Goal: Answer question/provide support: Share knowledge or assist other users

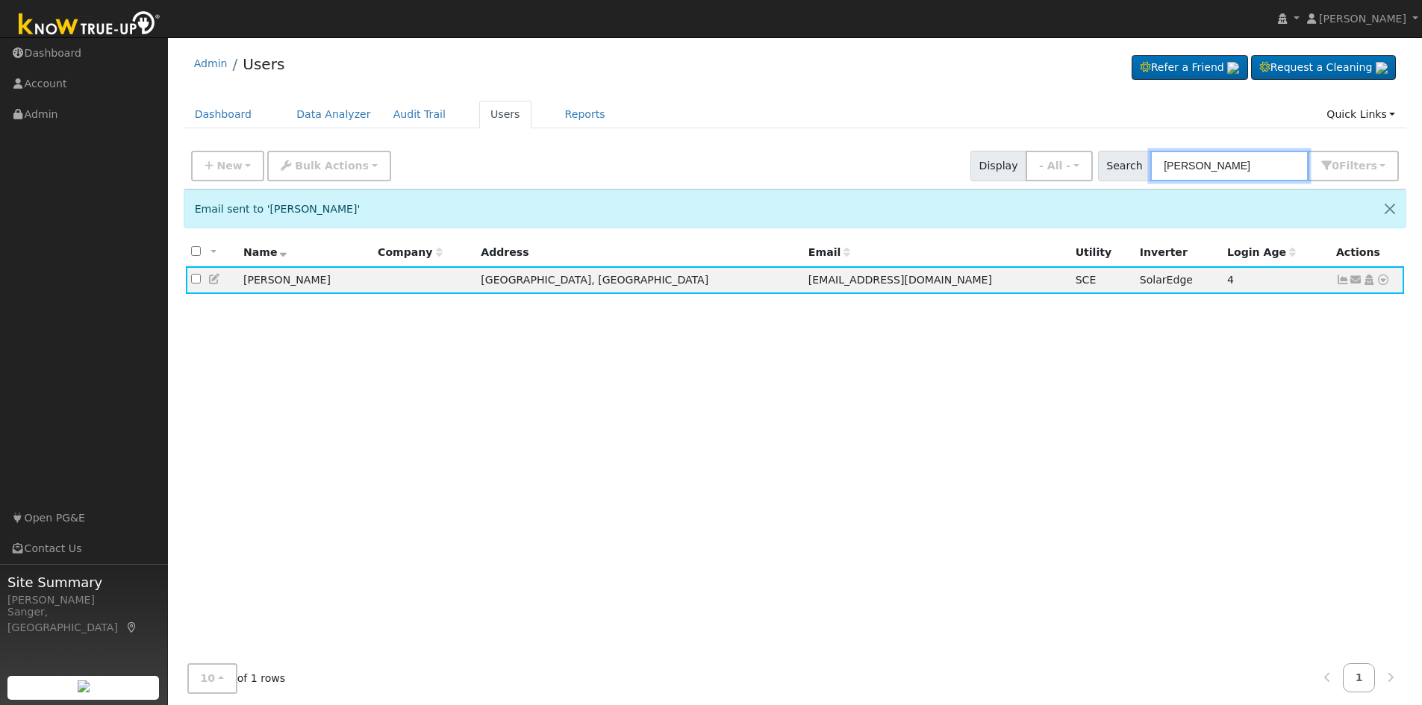
click at [1281, 161] on input "[PERSON_NAME]" at bounding box center [1229, 166] width 158 height 31
drag, startPoint x: 1267, startPoint y: 163, endPoint x: 1128, endPoint y: 167, distance: 138.9
click at [1129, 167] on div "Search [PERSON_NAME] 0 Filter s My accounts Role Show - All - Show Leads Admin …" at bounding box center [1249, 166] width 302 height 31
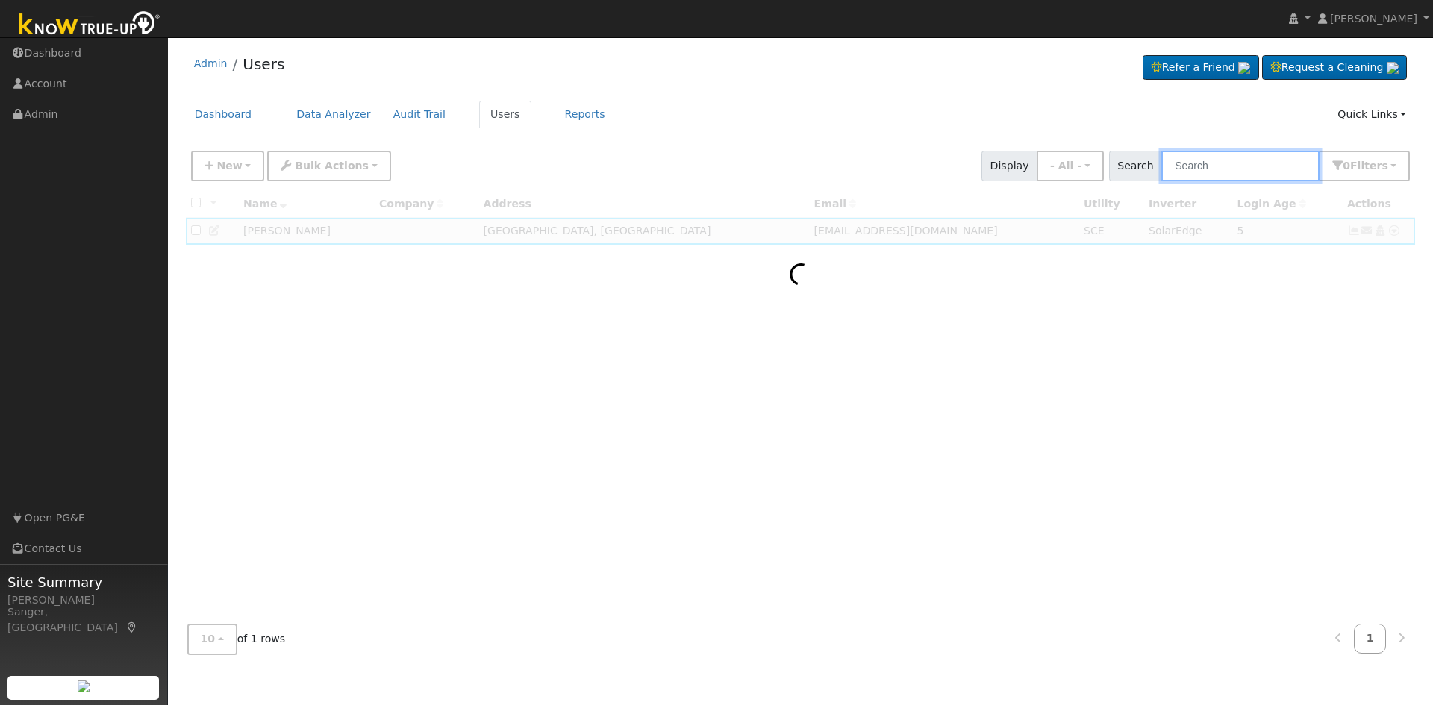
click at [1232, 166] on input "text" at bounding box center [1240, 166] width 158 height 31
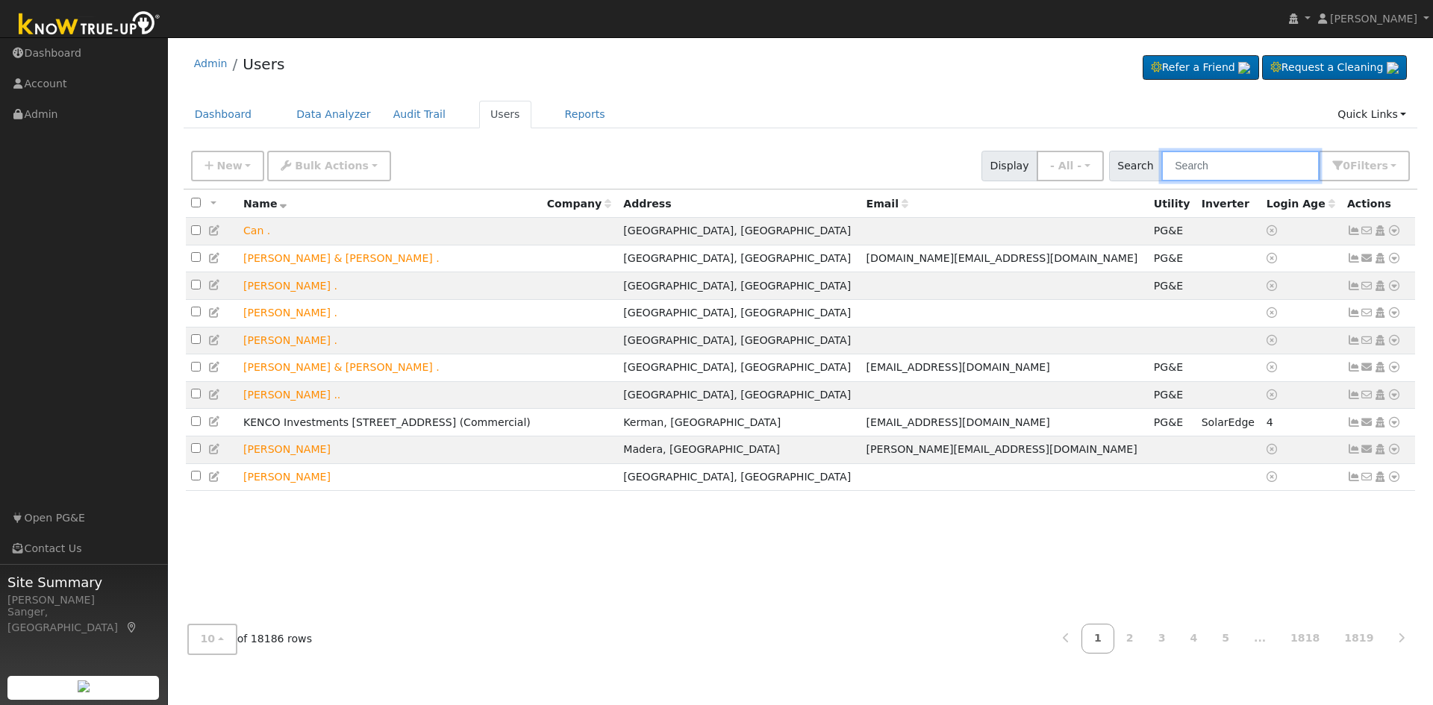
paste input "[PERSON_NAME]"
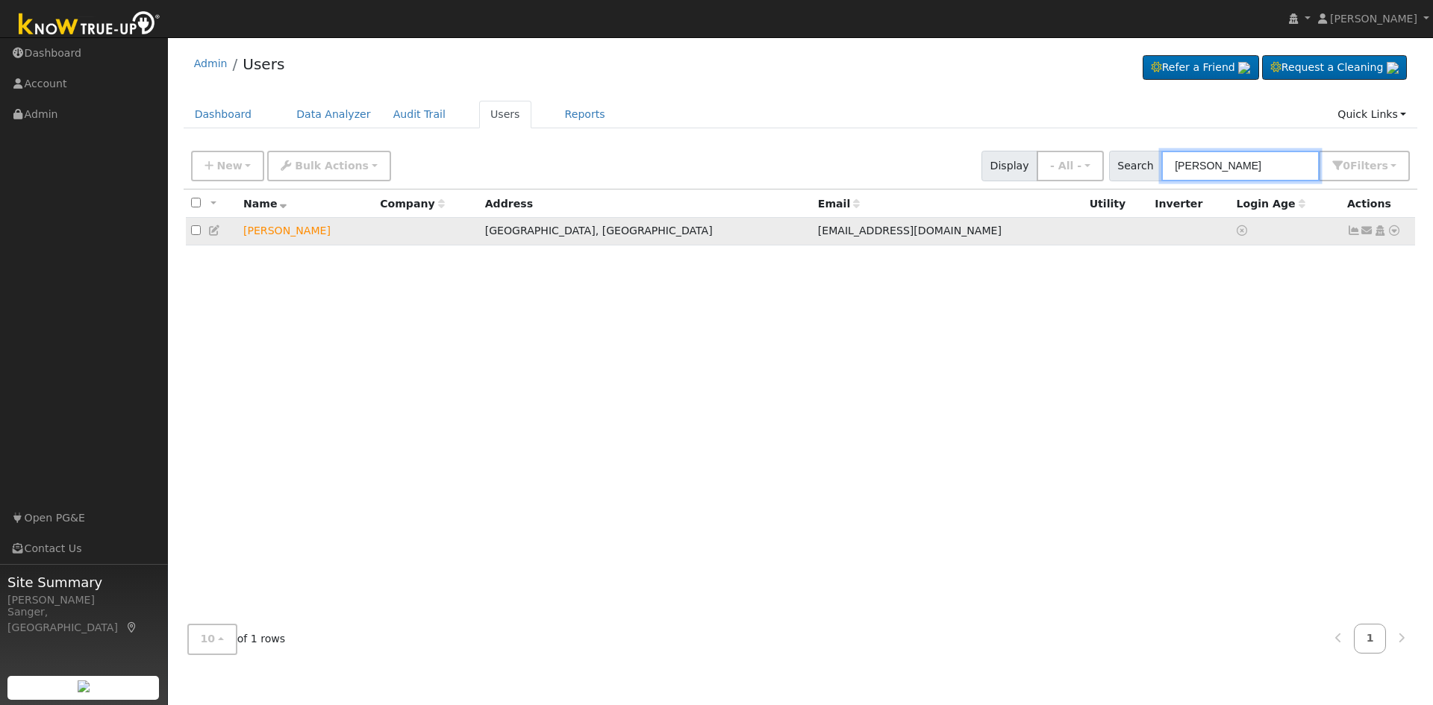
type input "[PERSON_NAME]"
click at [1369, 236] on icon at bounding box center [1367, 230] width 13 height 10
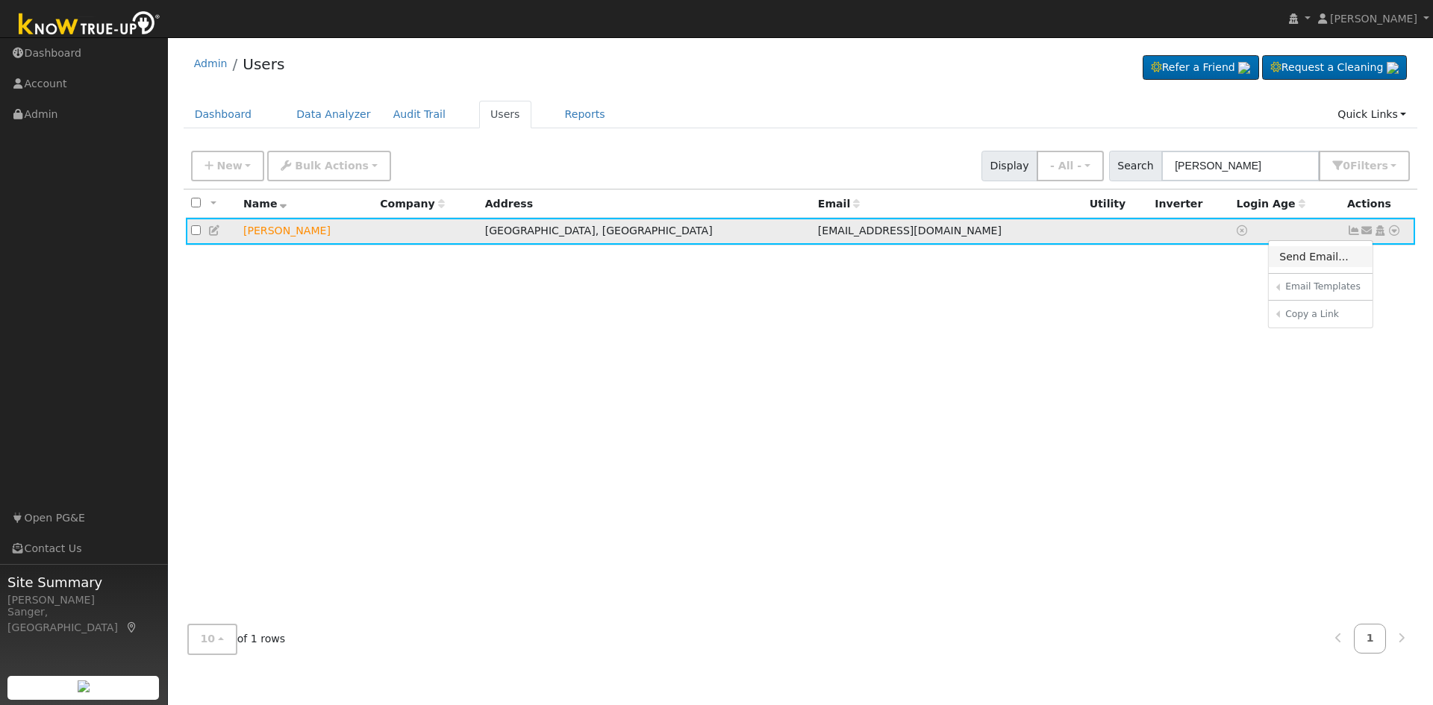
click at [1329, 263] on link "Send Email..." at bounding box center [1321, 256] width 104 height 21
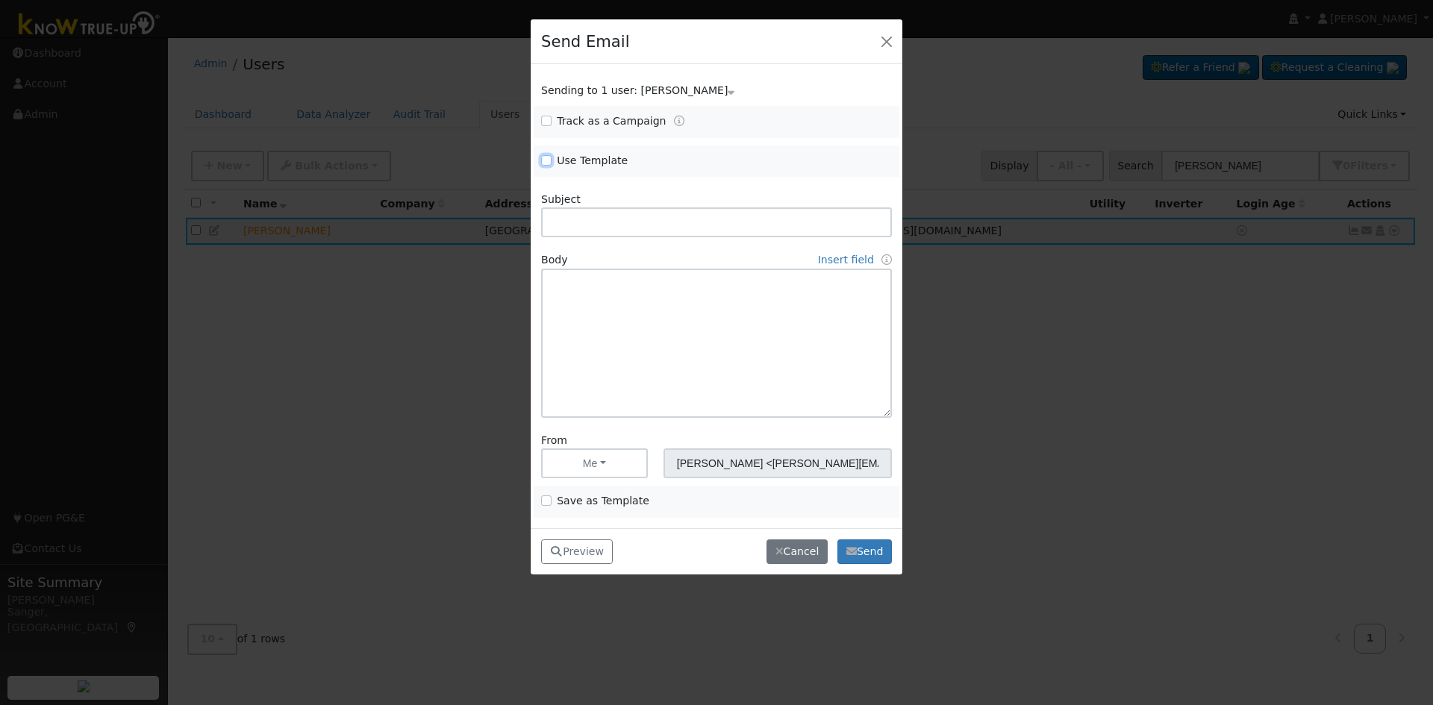
click at [543, 157] on input "Use Template" at bounding box center [546, 160] width 10 height 10
checkbox input "true"
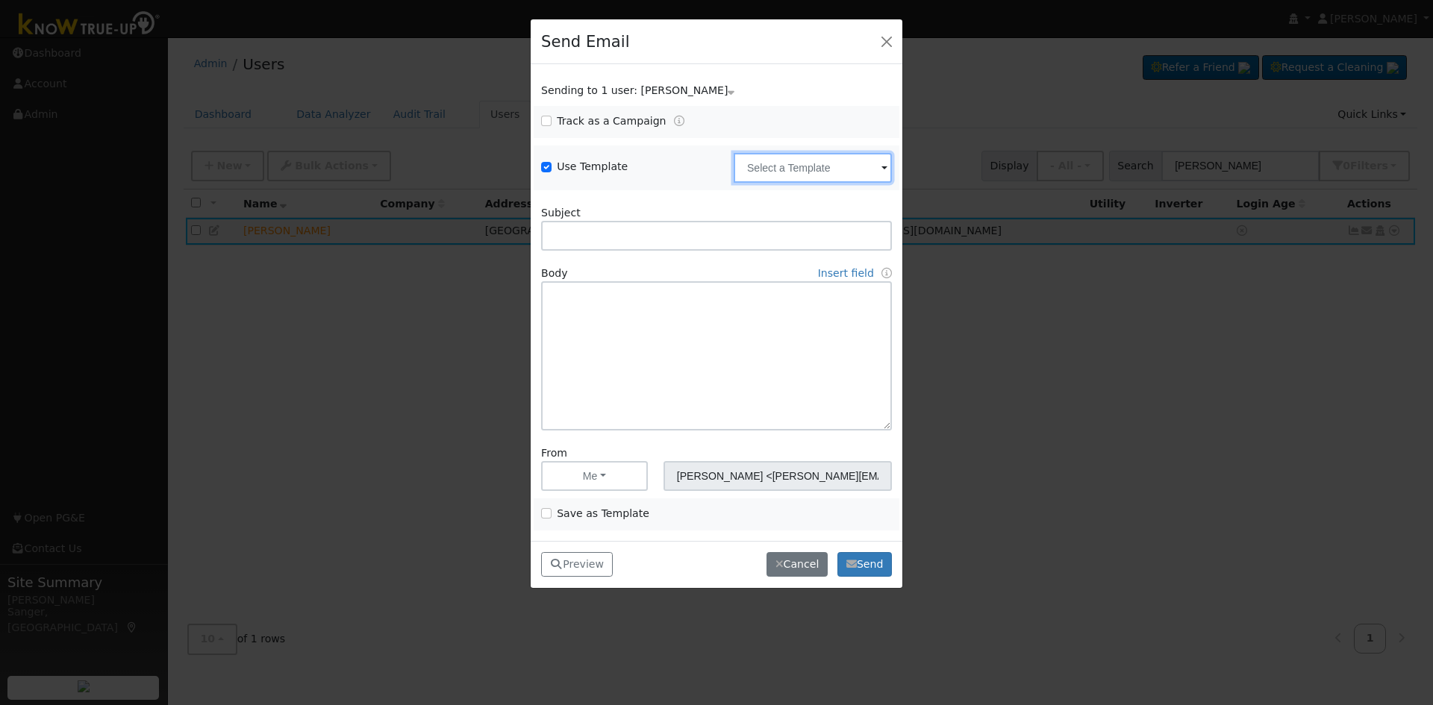
click at [793, 175] on input "text" at bounding box center [813, 168] width 158 height 30
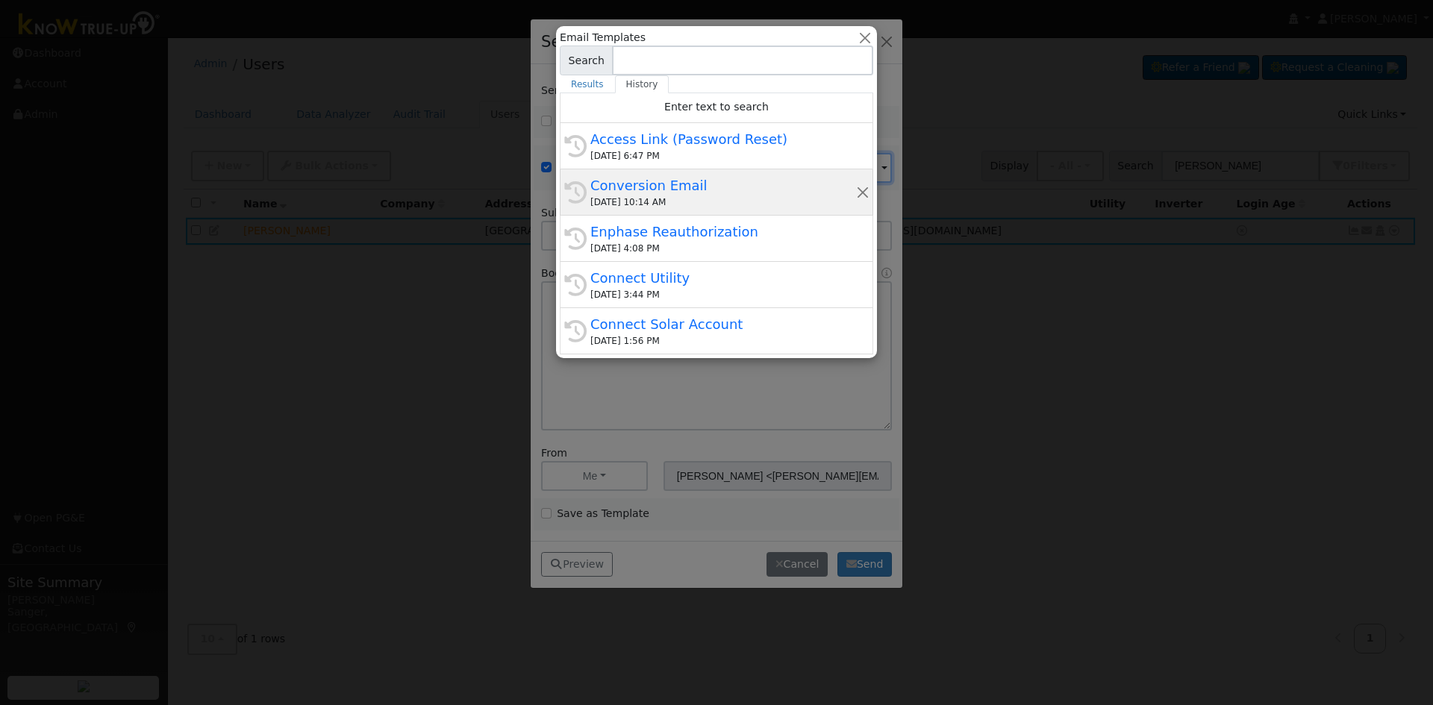
click at [691, 187] on div "Conversion Email" at bounding box center [723, 185] width 266 height 20
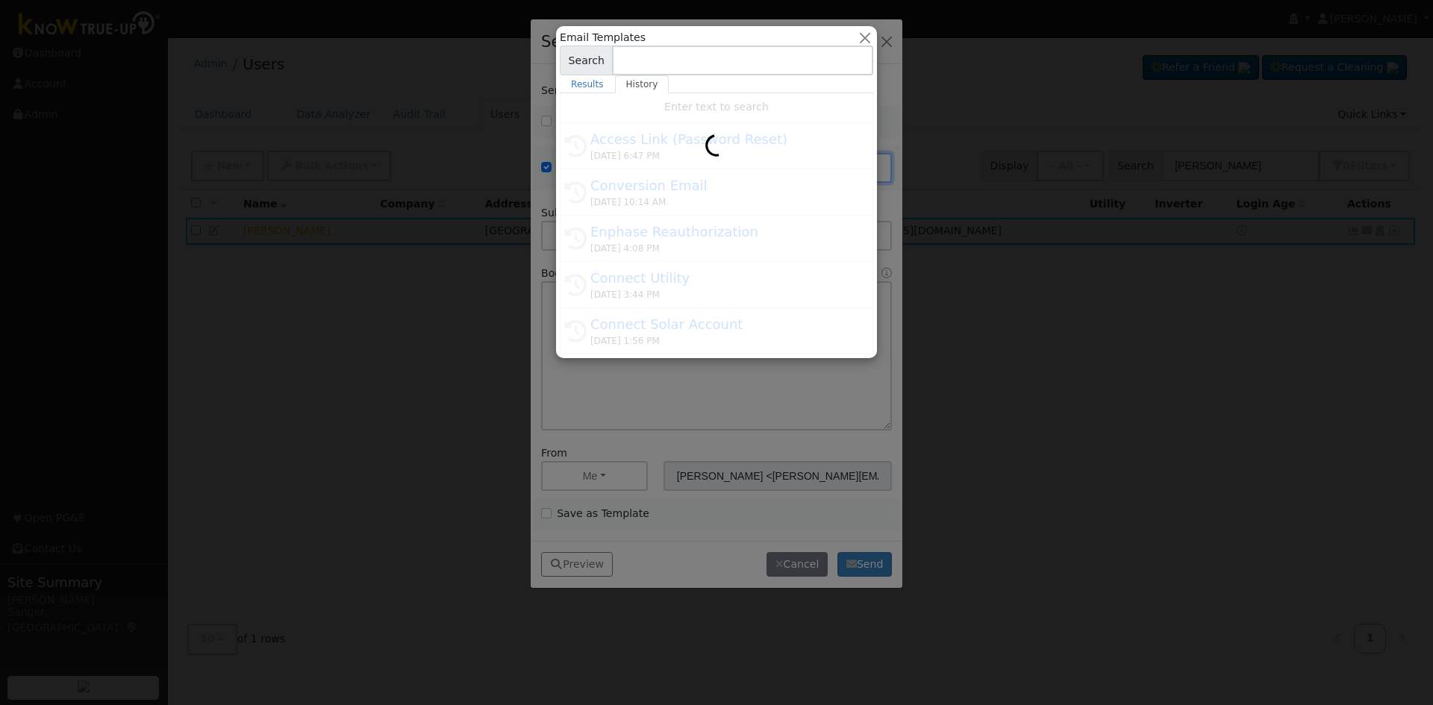
type input "Conversion Email"
type input "Connect Your Utility Account"
type textarea "Dear {user_fname}, The first step is to connect your electric utility account. …"
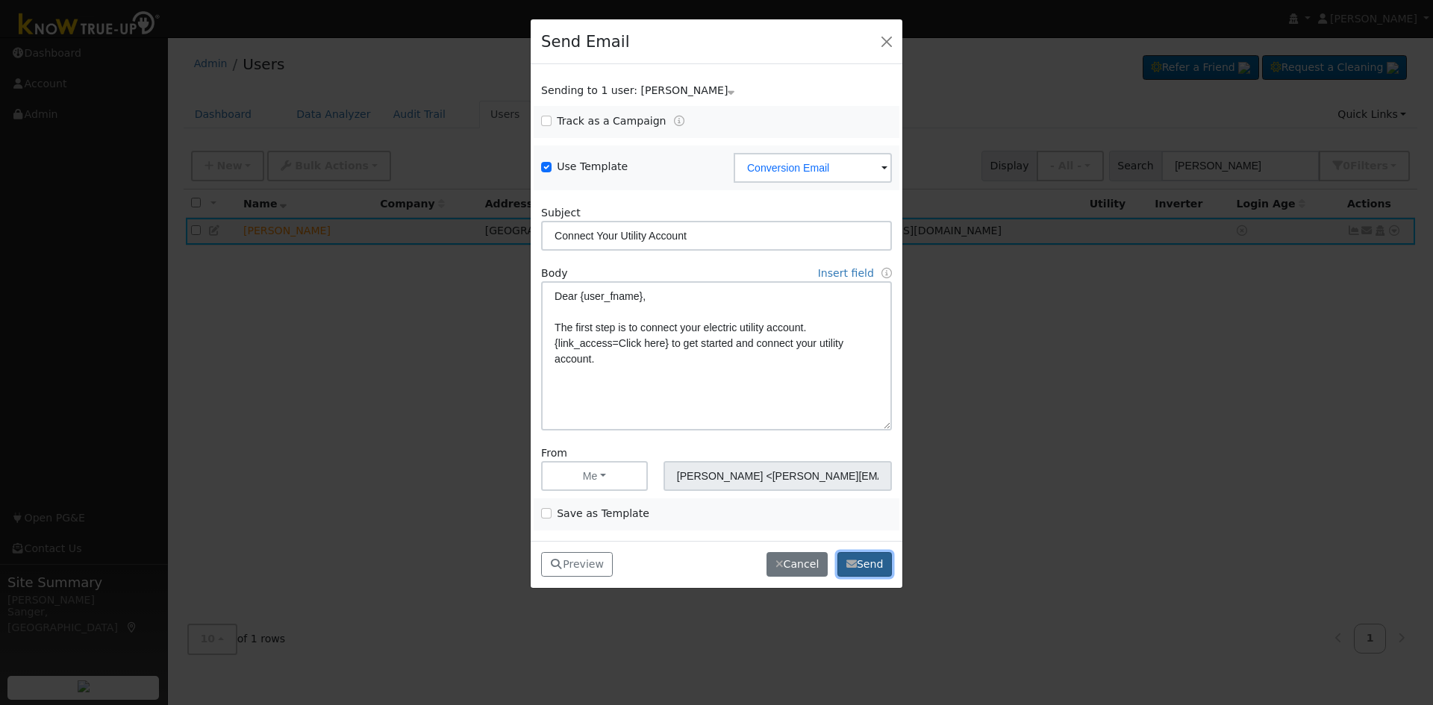
click at [873, 563] on button "Send" at bounding box center [865, 564] width 54 height 25
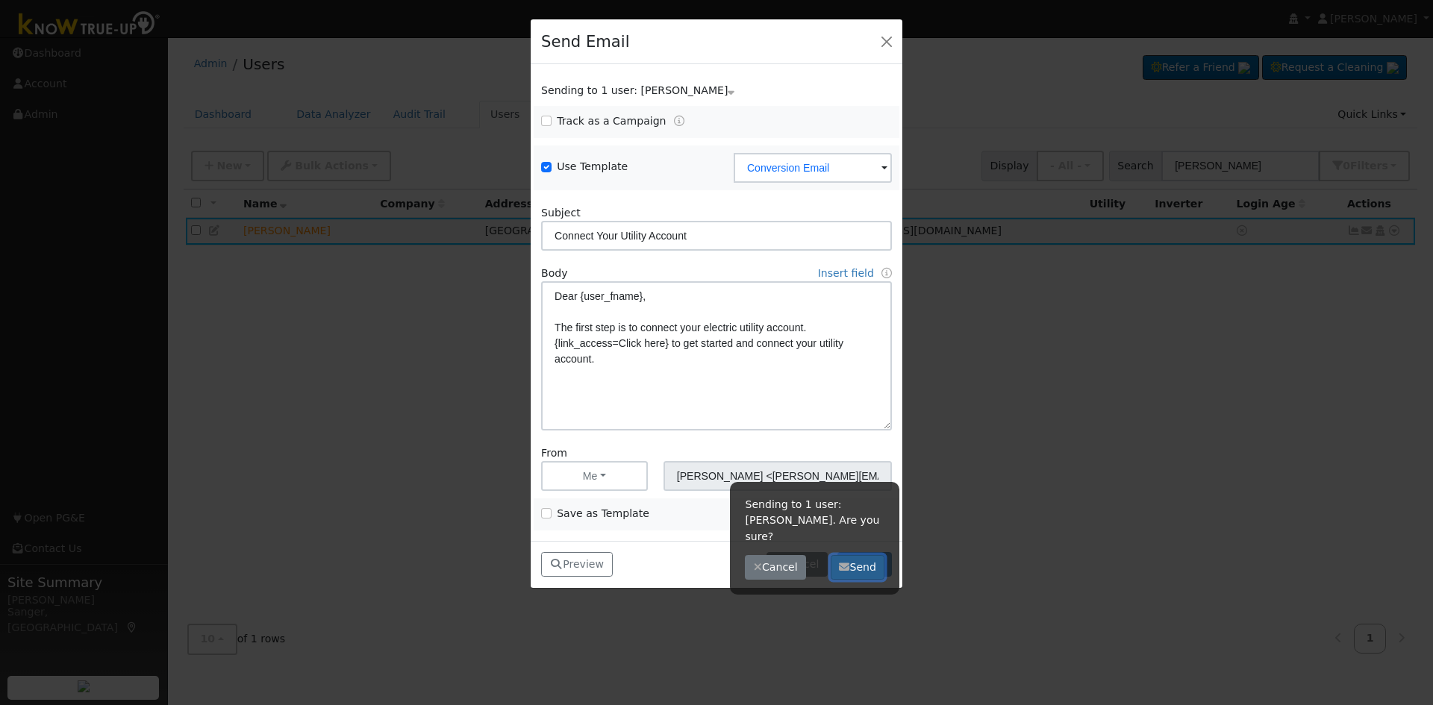
click at [869, 555] on button "Send" at bounding box center [858, 567] width 54 height 25
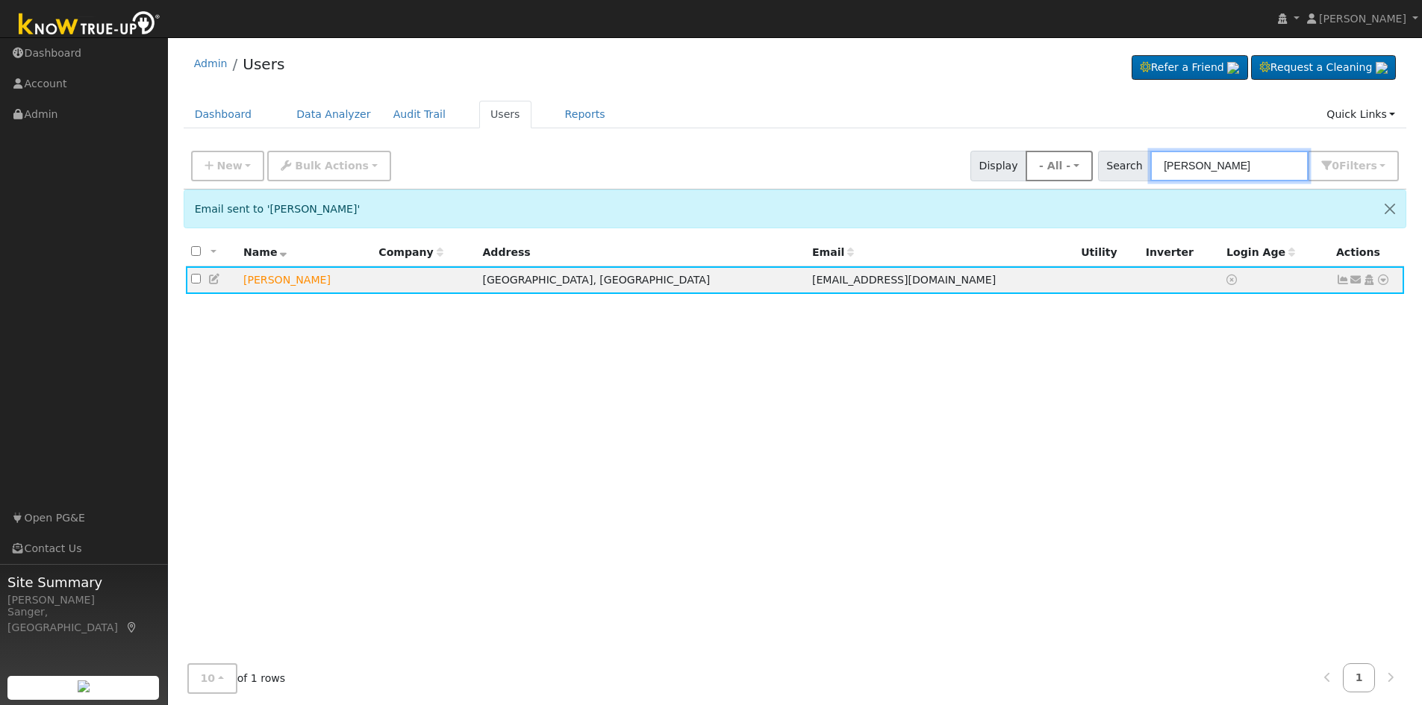
drag, startPoint x: 1255, startPoint y: 164, endPoint x: 1105, endPoint y: 178, distance: 150.7
click at [1105, 178] on div "New Add User Quick Add Quick Connect Quick Convert Lead Bulk Actions Send Email…" at bounding box center [795, 164] width 1214 height 36
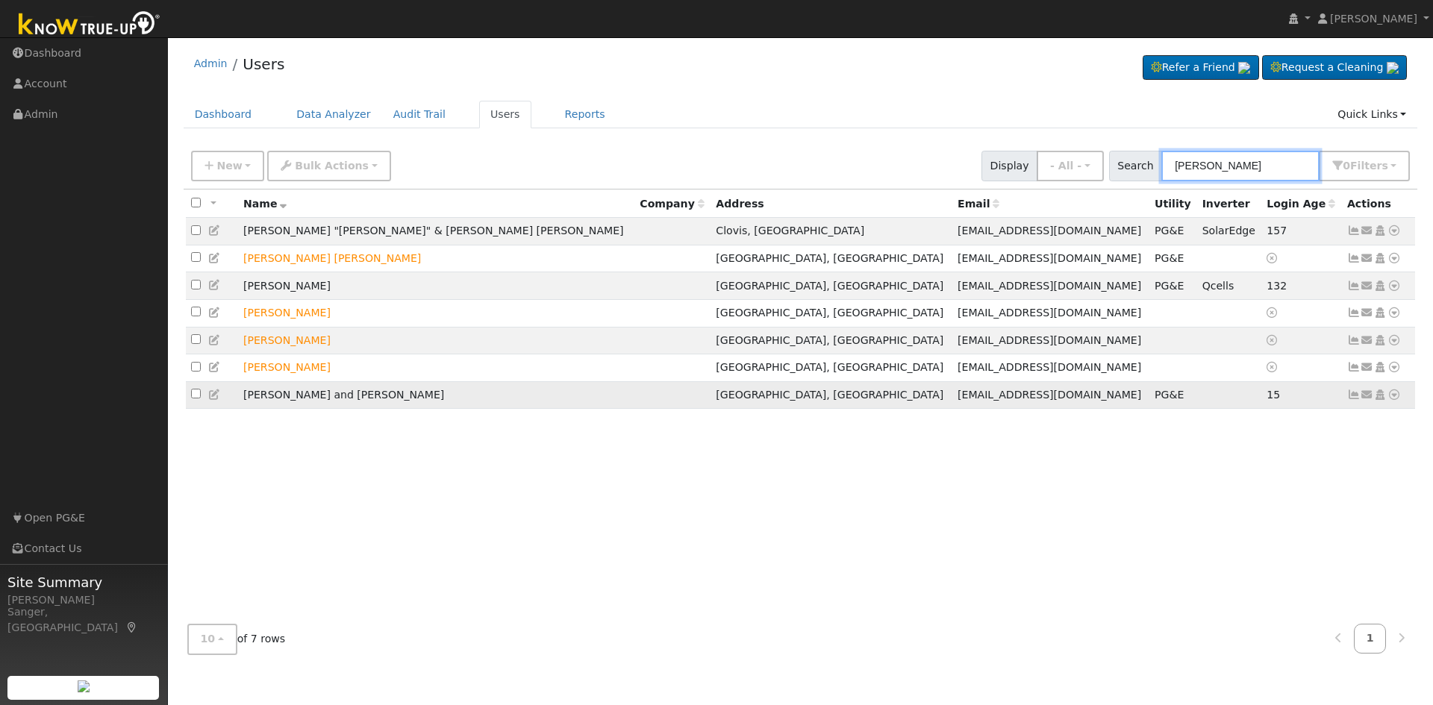
type input "[PERSON_NAME]"
click at [1397, 400] on icon at bounding box center [1394, 395] width 13 height 10
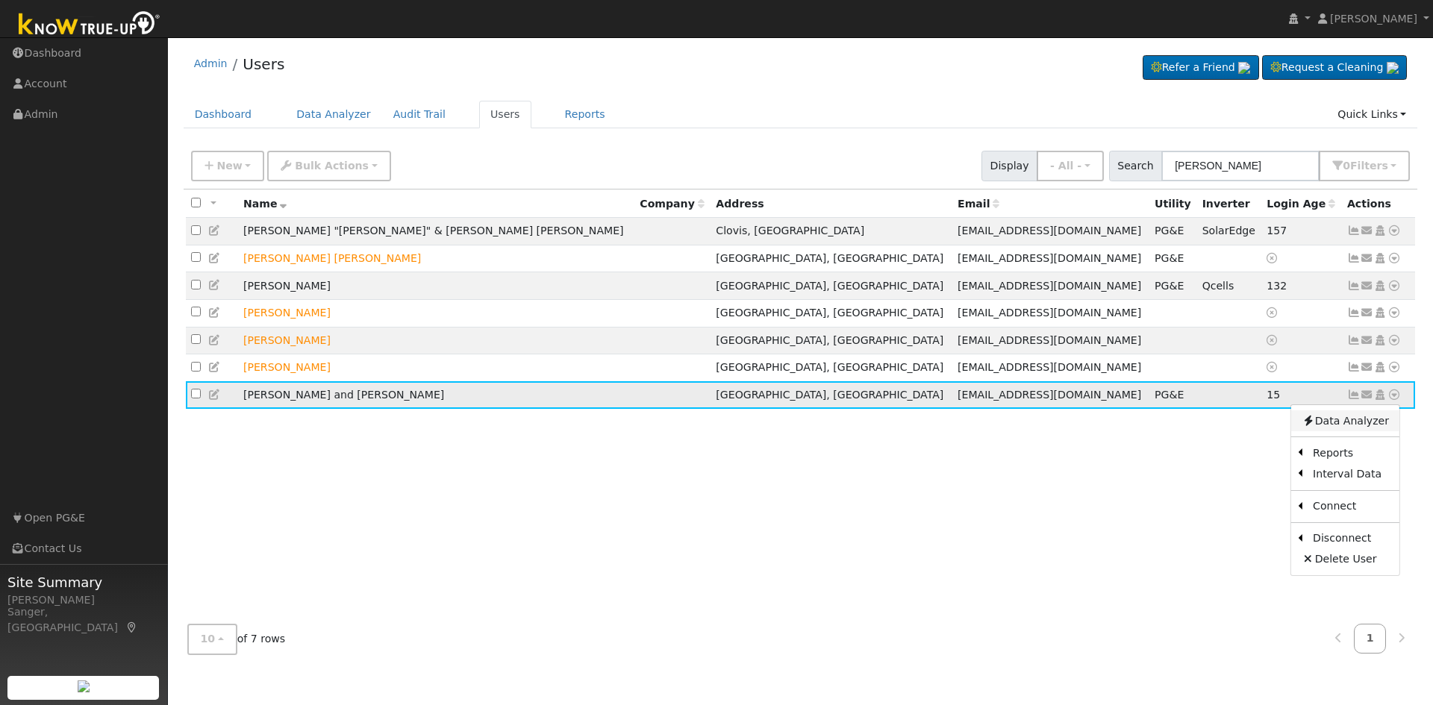
click at [1359, 431] on link "Data Analyzer" at bounding box center [1345, 421] width 108 height 21
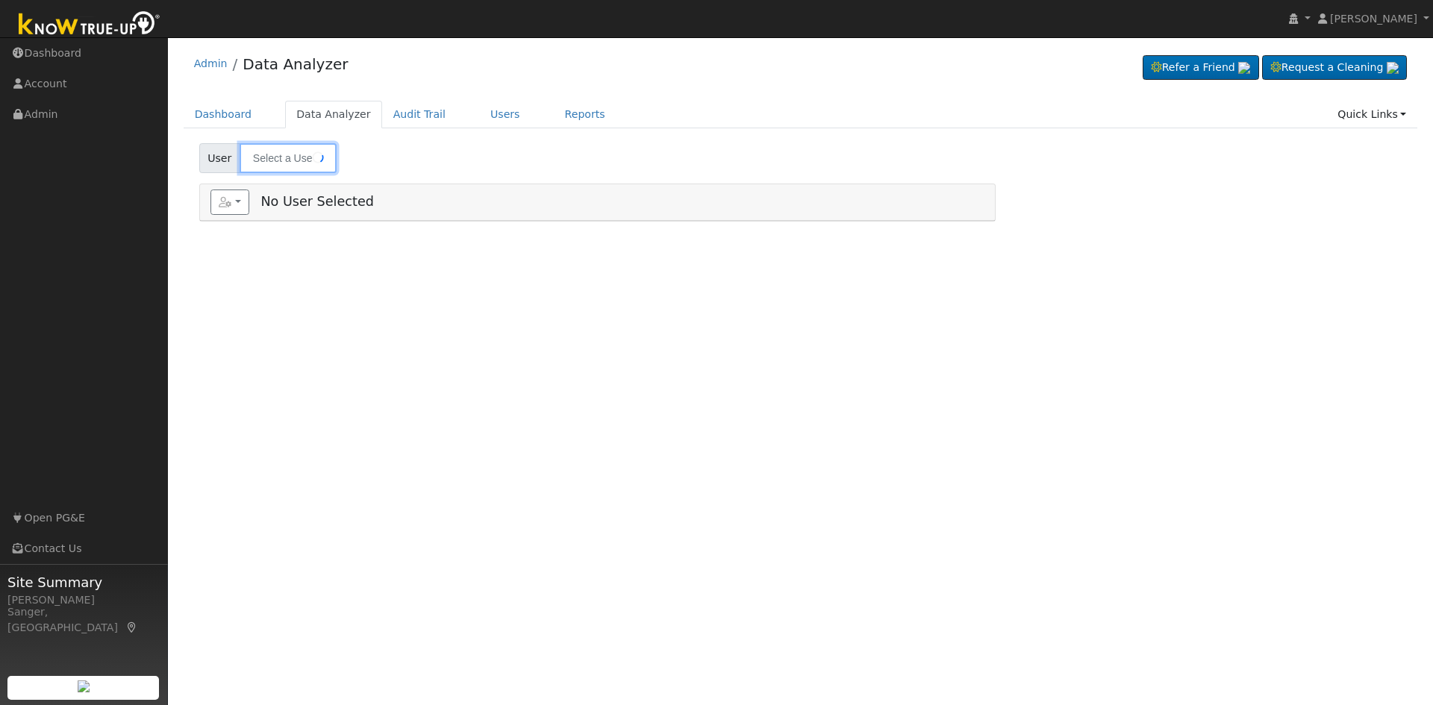
type input "[PERSON_NAME] and [PERSON_NAME]"
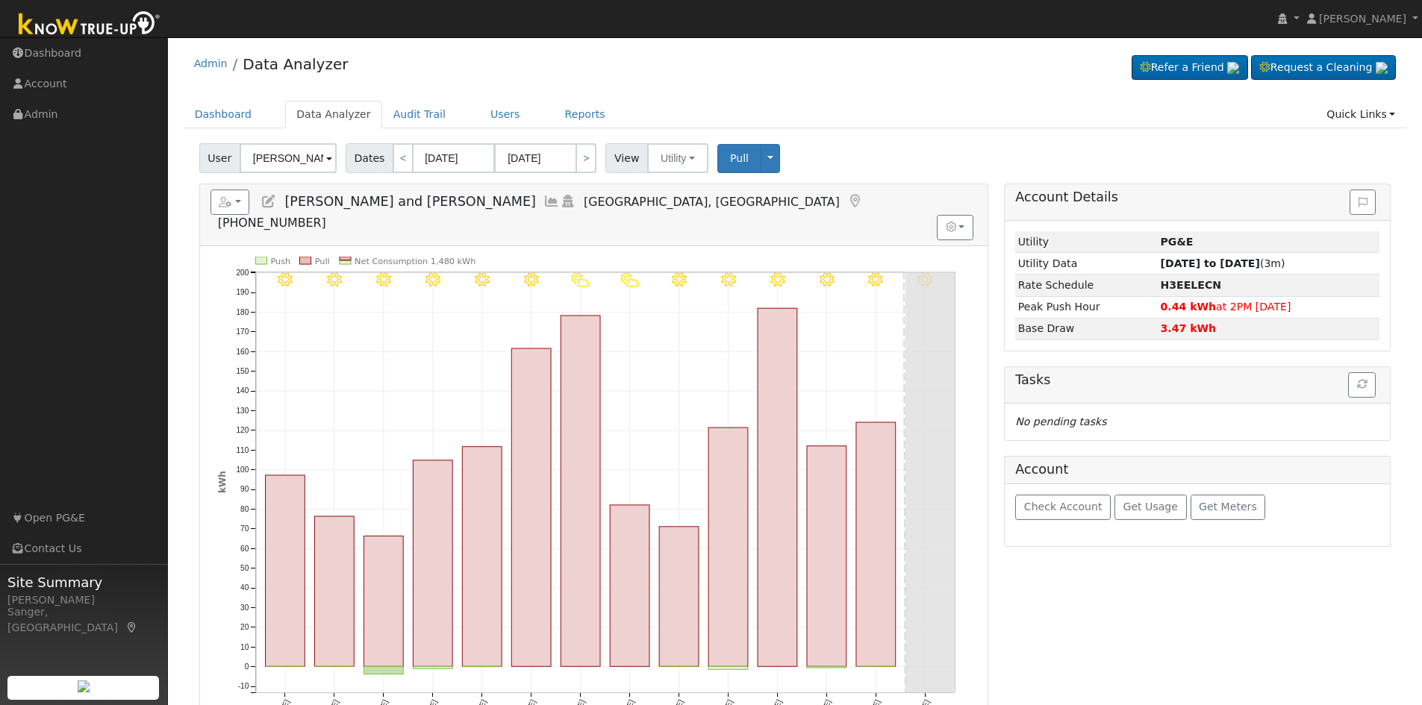
click at [543, 199] on icon at bounding box center [551, 201] width 16 height 13
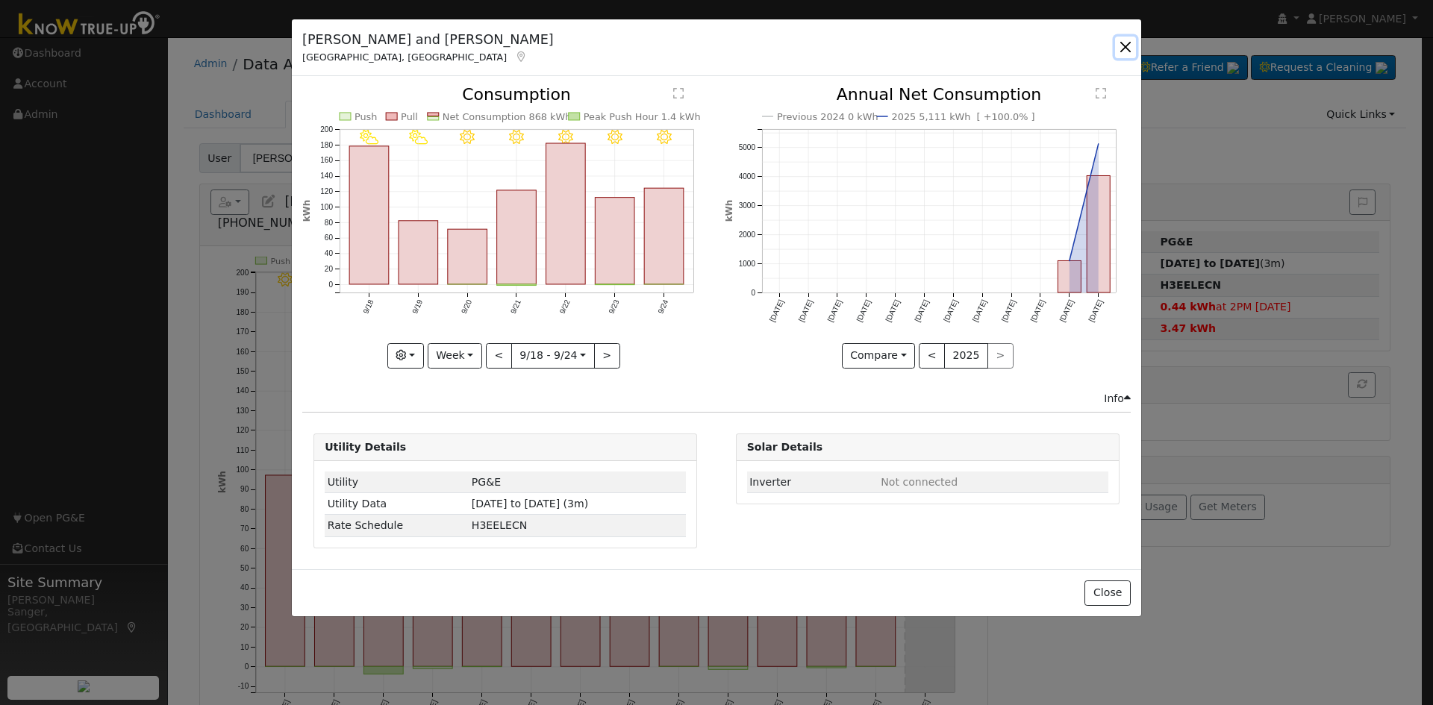
click at [1128, 46] on button "button" at bounding box center [1125, 47] width 21 height 21
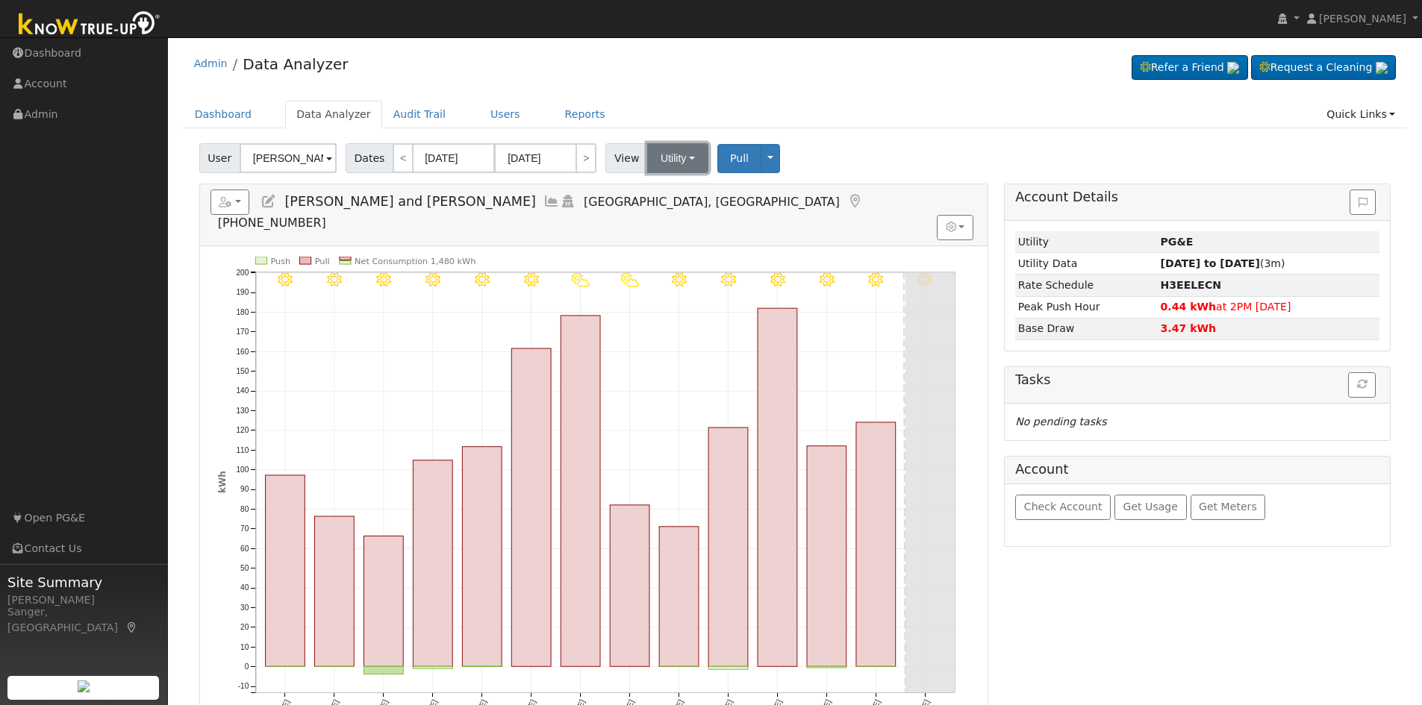
click at [650, 157] on button "Utility" at bounding box center [677, 158] width 61 height 30
click at [804, 115] on ul "Dashboard Data Analyzer Audit Trail Users Reports Quick Links Quick Add Quick C…" at bounding box center [795, 115] width 1223 height 28
click at [543, 200] on icon at bounding box center [551, 201] width 16 height 13
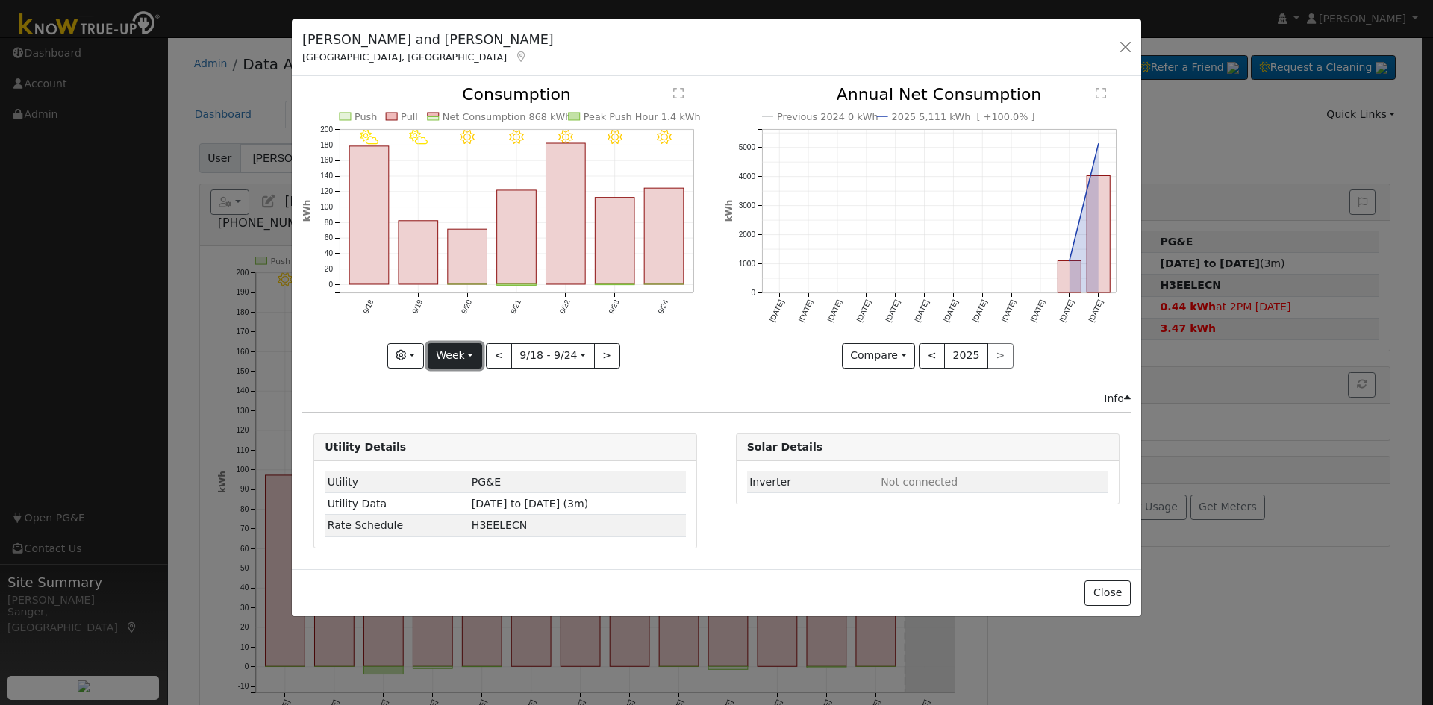
click at [441, 355] on button "Week" at bounding box center [455, 355] width 54 height 25
click at [461, 434] on link "Month" at bounding box center [480, 428] width 104 height 21
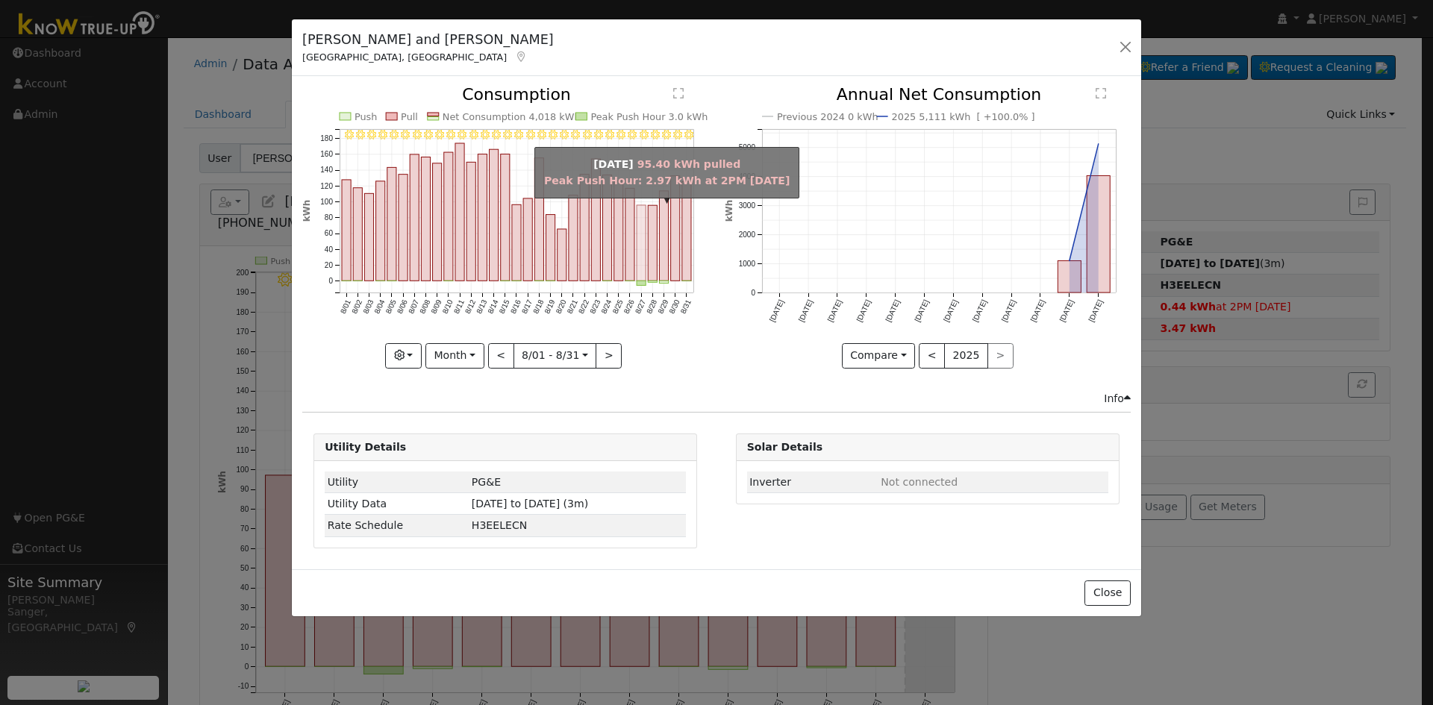
click at [640, 266] on rect "onclick=""" at bounding box center [641, 242] width 9 height 75
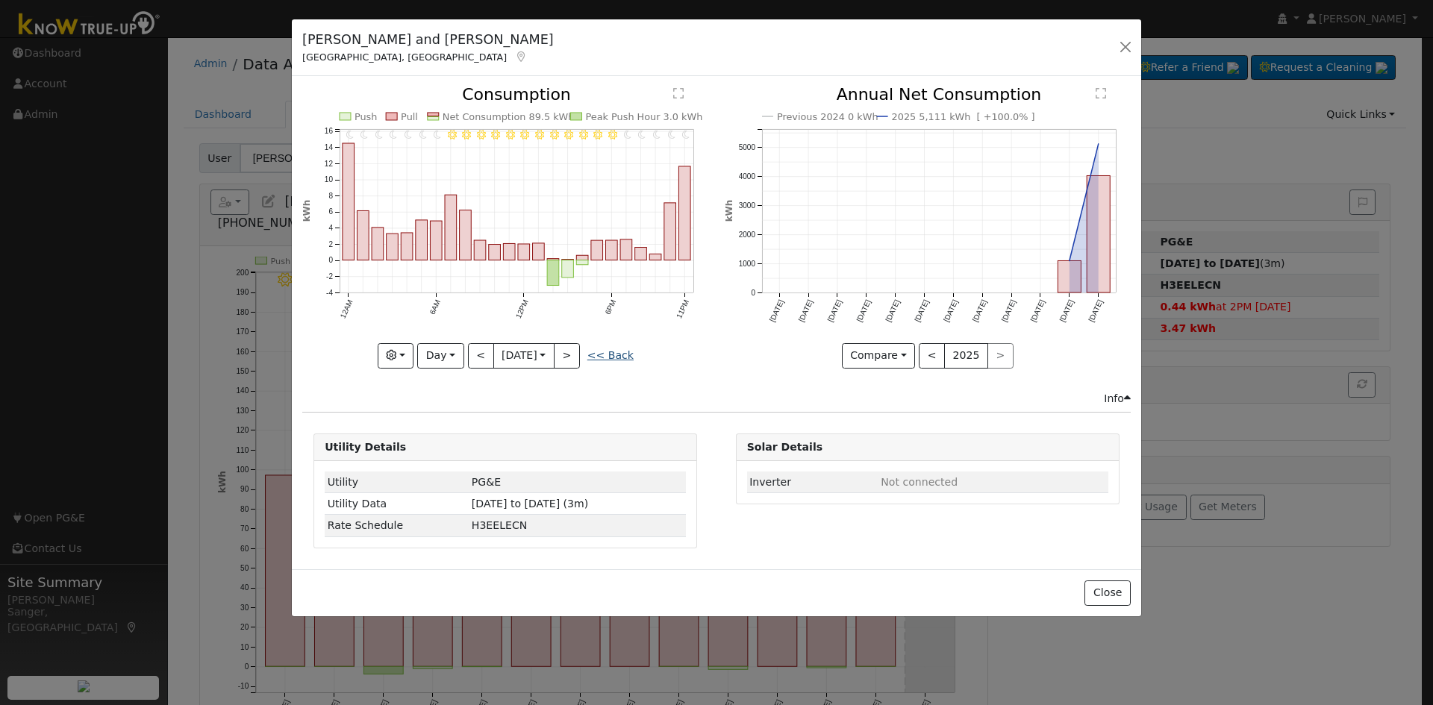
click at [611, 355] on link "<< Back" at bounding box center [610, 355] width 46 height 12
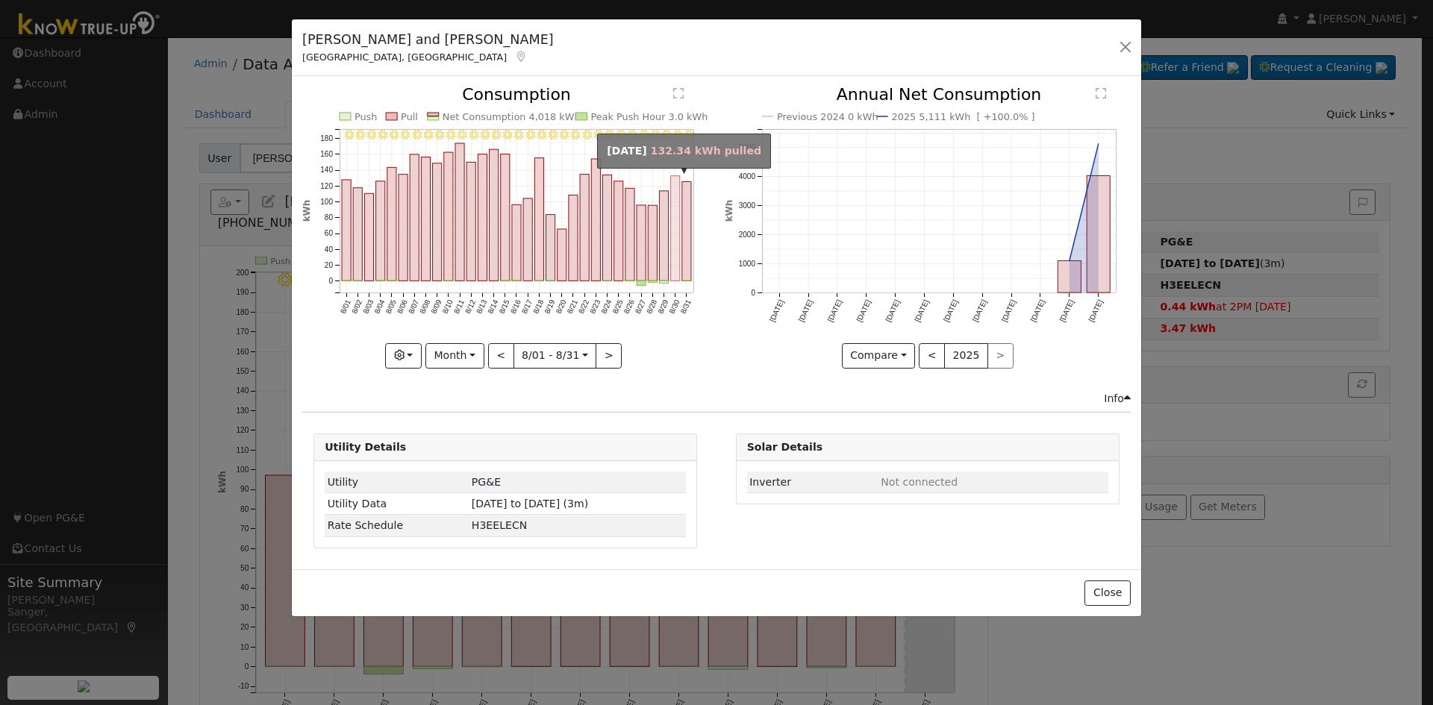
click at [676, 252] on rect "onclick=""" at bounding box center [675, 228] width 9 height 105
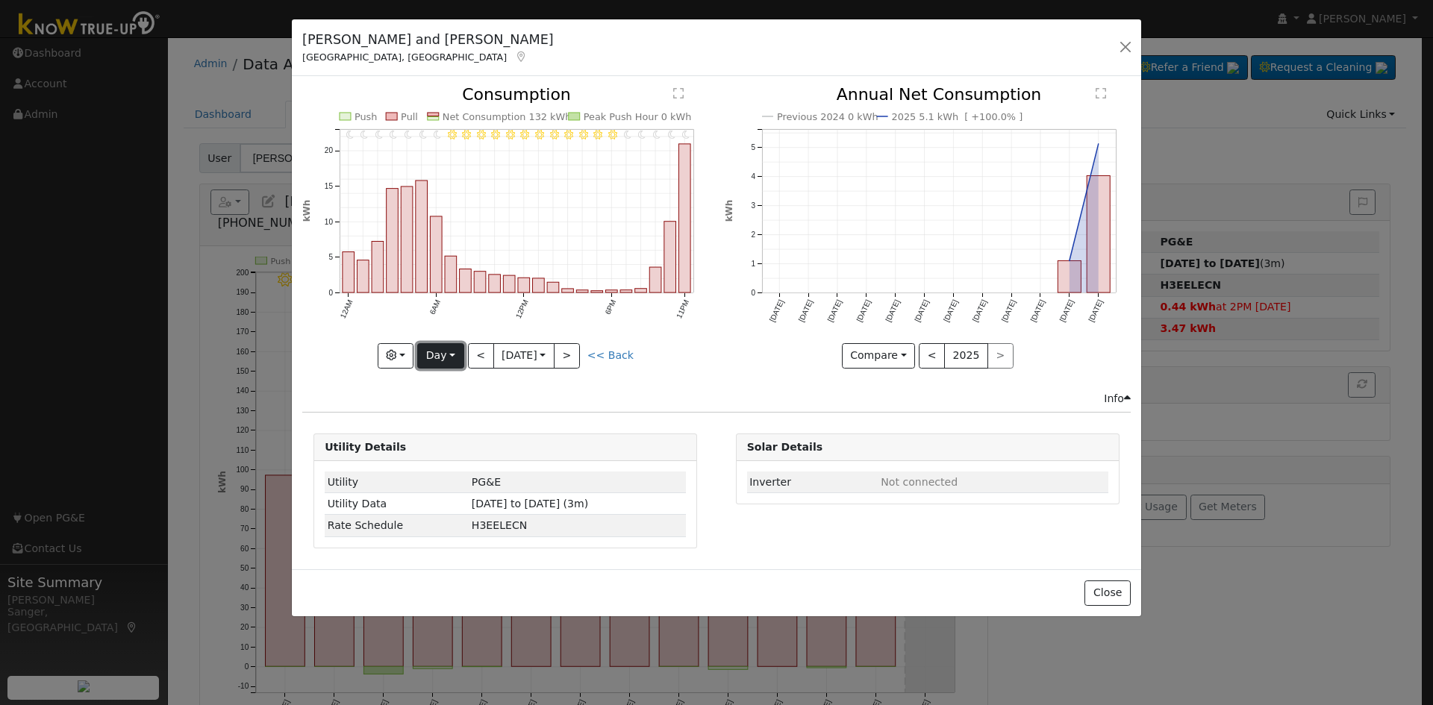
click at [437, 356] on button "Day" at bounding box center [440, 355] width 46 height 25
click at [458, 423] on link "Month" at bounding box center [470, 428] width 104 height 21
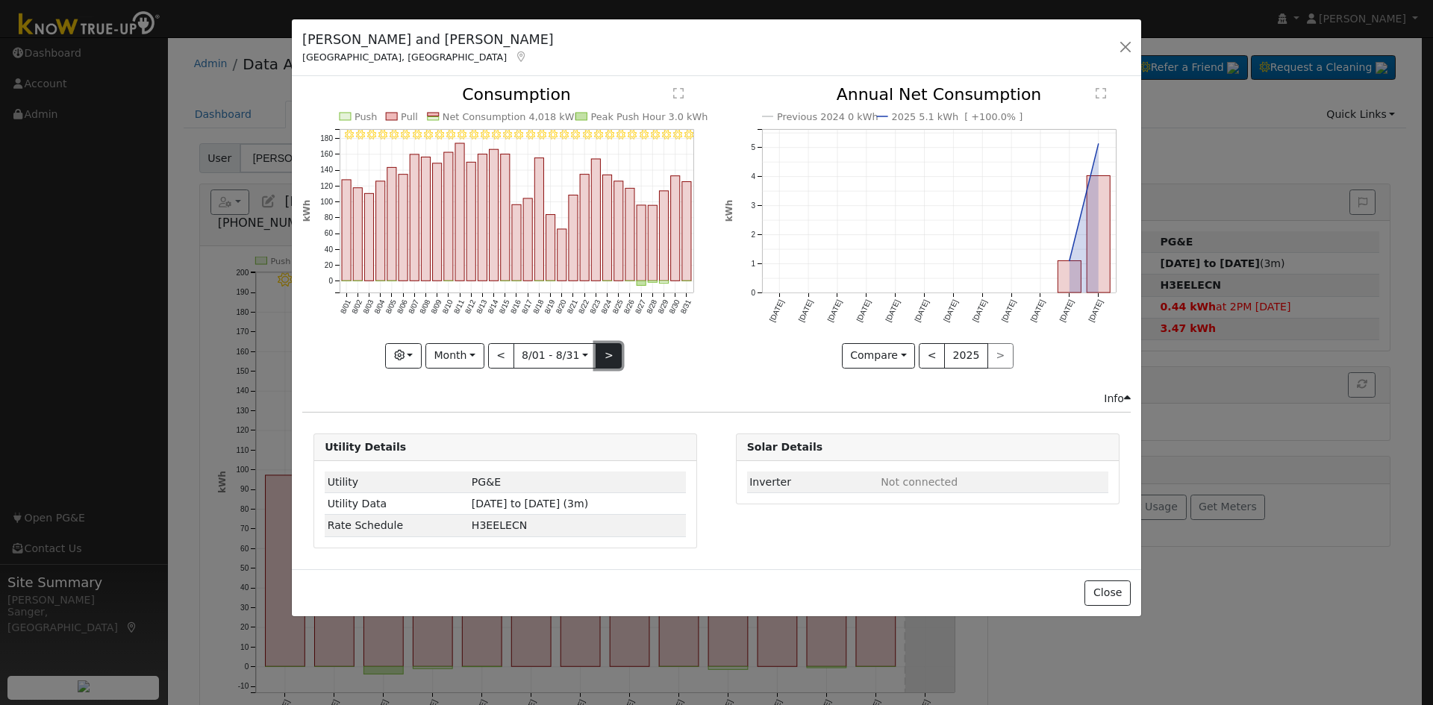
click at [605, 349] on button ">" at bounding box center [609, 355] width 26 height 25
type input "2025-09-01"
